Goal: Information Seeking & Learning: Find specific fact

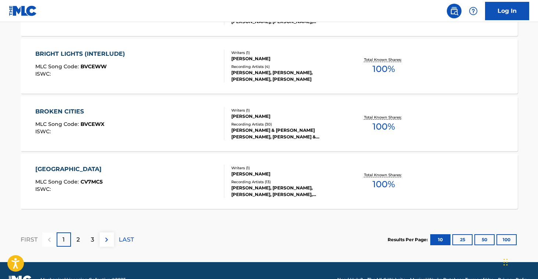
scroll to position [650, 0]
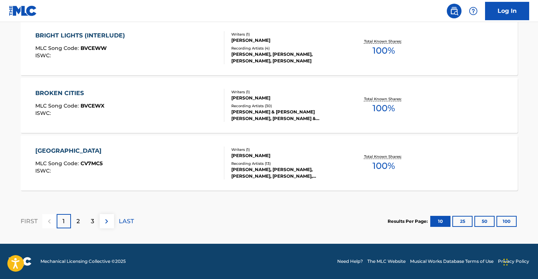
click at [298, 168] on div "[PERSON_NAME], [PERSON_NAME], [PERSON_NAME], [PERSON_NAME], [PERSON_NAME]" at bounding box center [286, 172] width 111 height 13
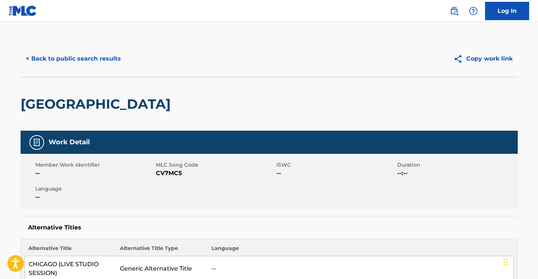
click at [72, 61] on button "< Back to public search results" at bounding box center [73, 59] width 105 height 18
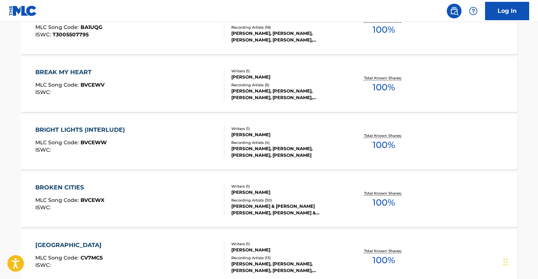
scroll to position [650, 0]
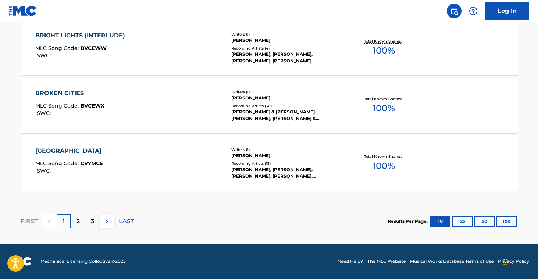
click at [125, 219] on p "LAST" at bounding box center [126, 221] width 15 height 9
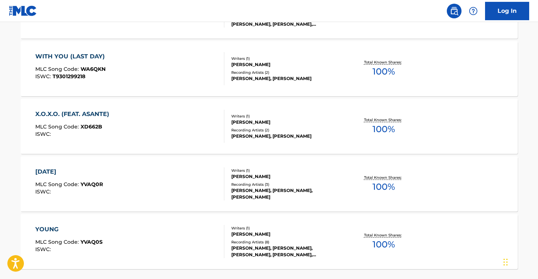
scroll to position [535, 0]
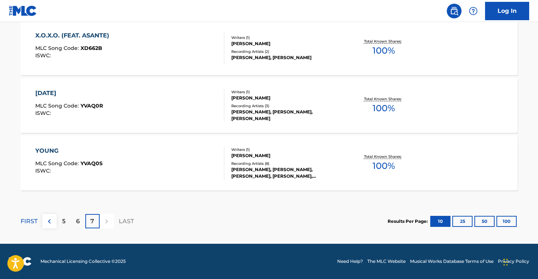
click at [278, 169] on div "[PERSON_NAME], [PERSON_NAME], [PERSON_NAME], [PERSON_NAME], [PERSON_NAME]" at bounding box center [286, 172] width 111 height 13
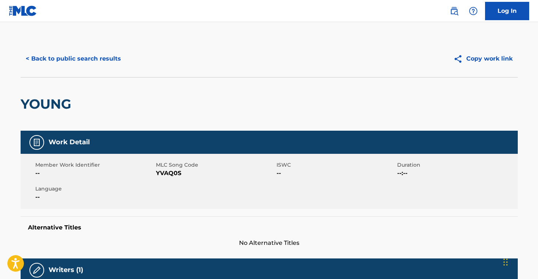
click at [74, 59] on button "< Back to public search results" at bounding box center [73, 59] width 105 height 18
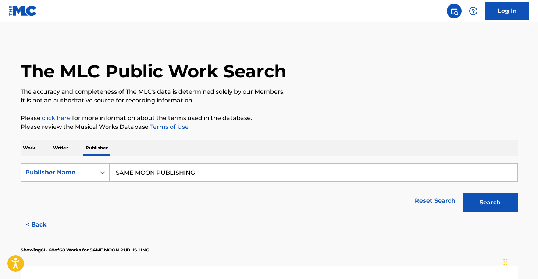
drag, startPoint x: 211, startPoint y: 176, endPoint x: 40, endPoint y: 150, distance: 173.2
paste input "GAS CAN SONGS"
type input "GAS CAN SONGS"
click at [469, 200] on button "Search" at bounding box center [489, 203] width 55 height 18
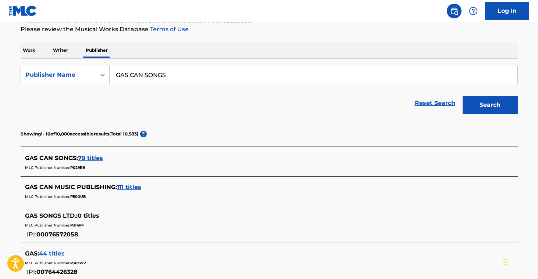
scroll to position [100, 0]
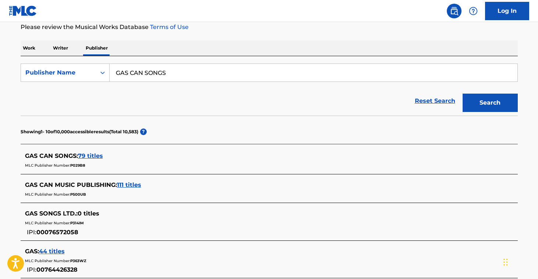
click at [94, 157] on span "79 titles" at bounding box center [90, 156] width 25 height 7
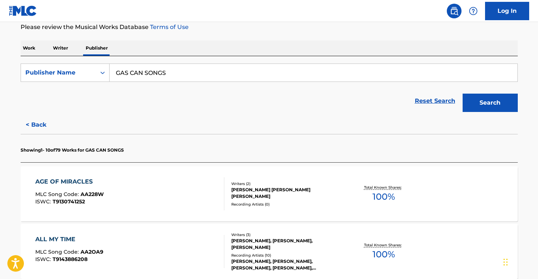
click at [261, 202] on div "Recording Artists ( 0 )" at bounding box center [286, 205] width 111 height 6
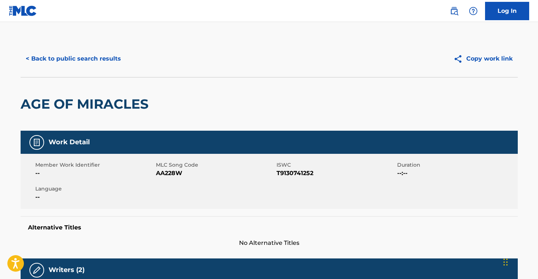
click at [85, 55] on button "< Back to public search results" at bounding box center [73, 59] width 105 height 18
